Goal: Find contact information: Find contact information

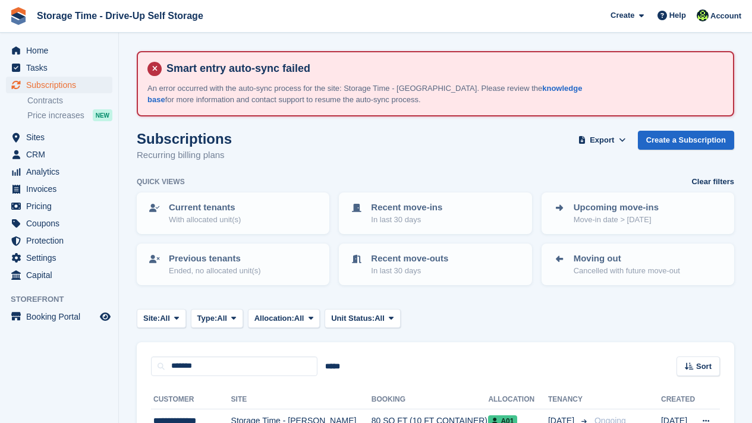
scroll to position [119, 0]
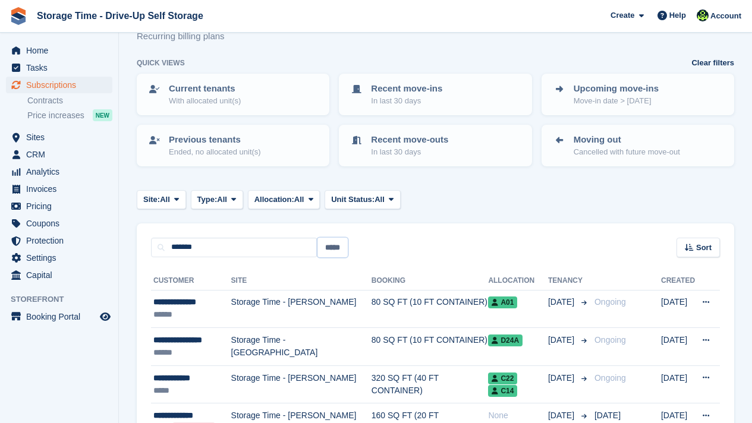
click at [331, 242] on input "*****" at bounding box center [333, 248] width 30 height 20
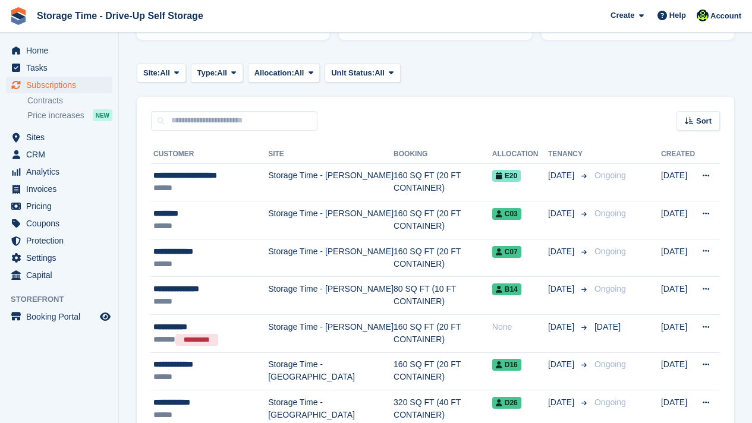
scroll to position [247, 0]
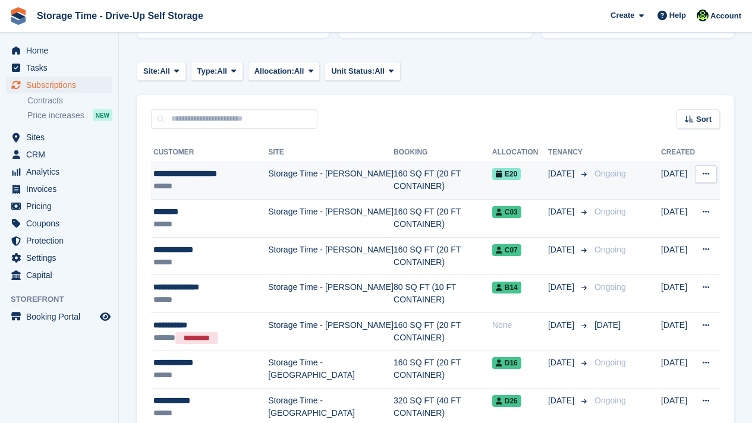
click at [561, 173] on span "[DATE]" at bounding box center [562, 174] width 29 height 12
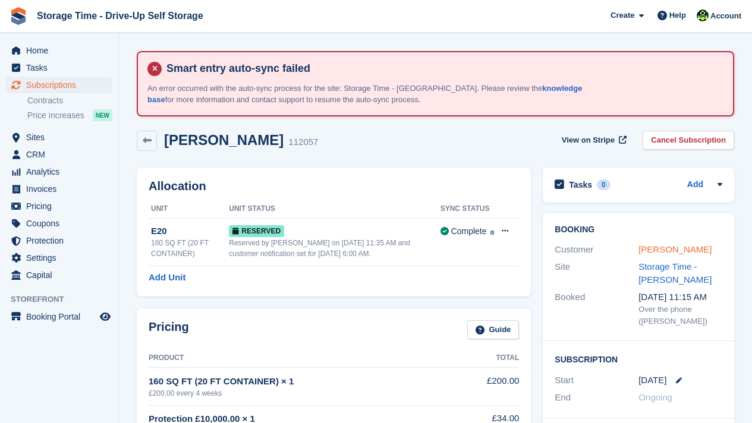
click at [650, 254] on link "Mohammad Asad Hussain" at bounding box center [675, 249] width 73 height 10
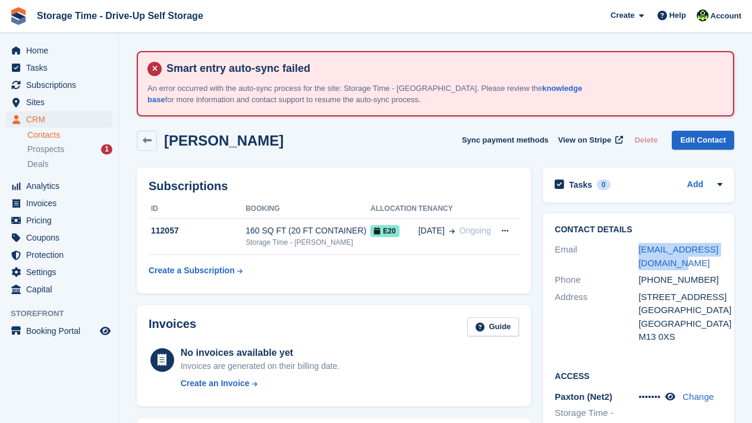
drag, startPoint x: 684, startPoint y: 269, endPoint x: 633, endPoint y: 260, distance: 52.0
click at [633, 260] on div "Email asadhussainnn@icloud.com" at bounding box center [639, 256] width 168 height 30
copy div "asadhussainnn@icloud.com"
